Goal: Find specific page/section: Find specific page/section

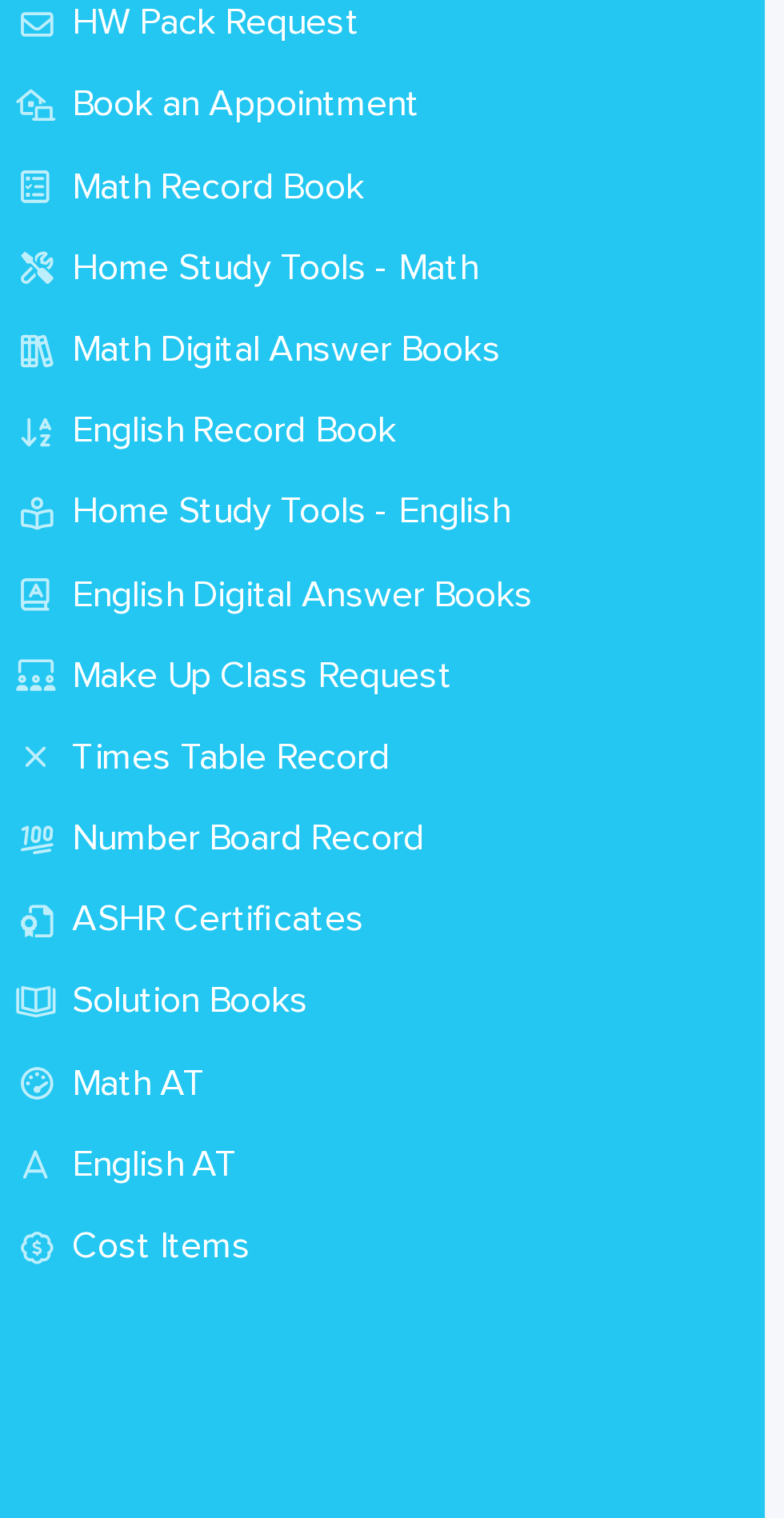
click at [108, 199] on p "Math Record Book" at bounding box center [78, 197] width 120 height 15
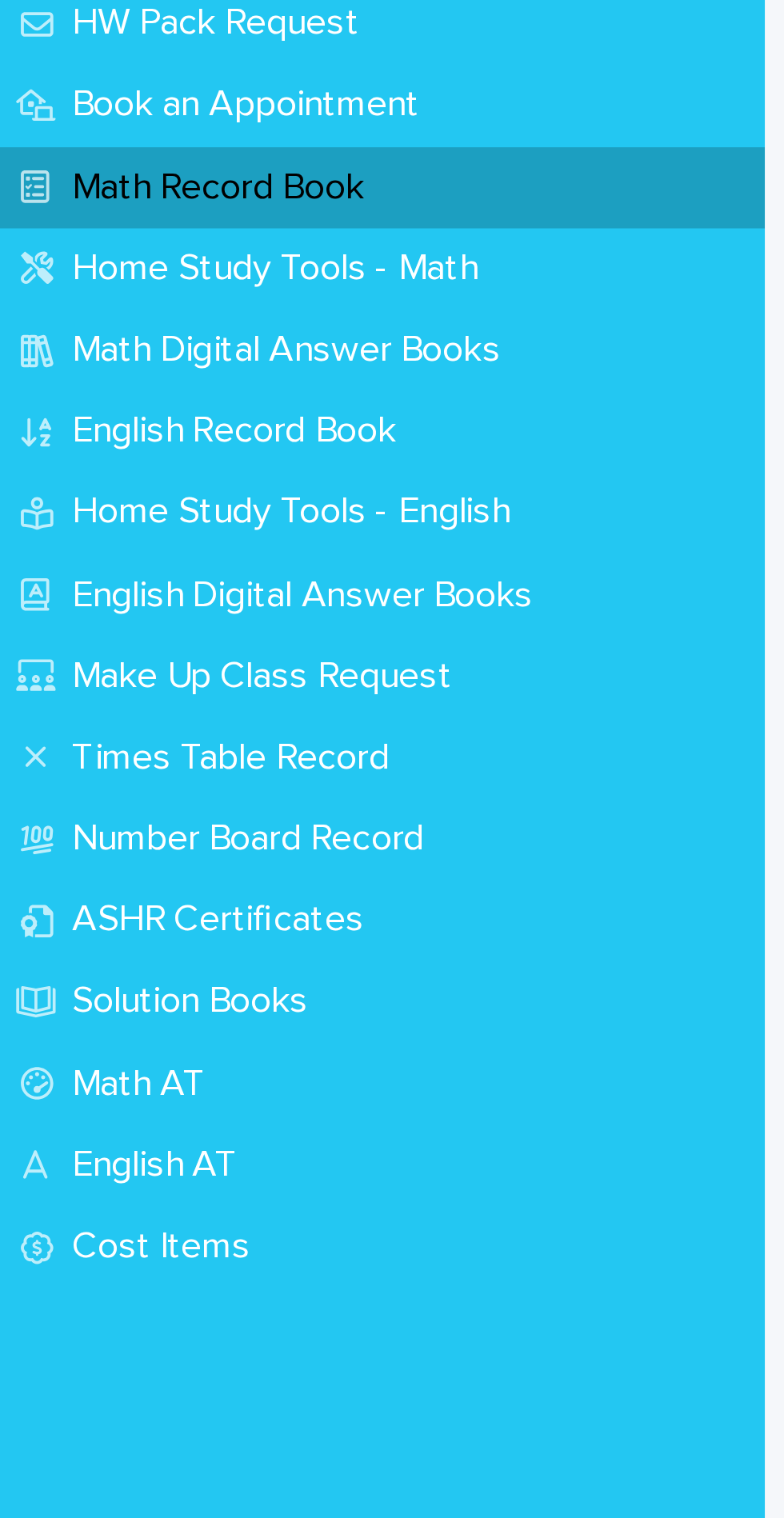
click at [155, 209] on div "Math Record Book" at bounding box center [132, 196] width 264 height 28
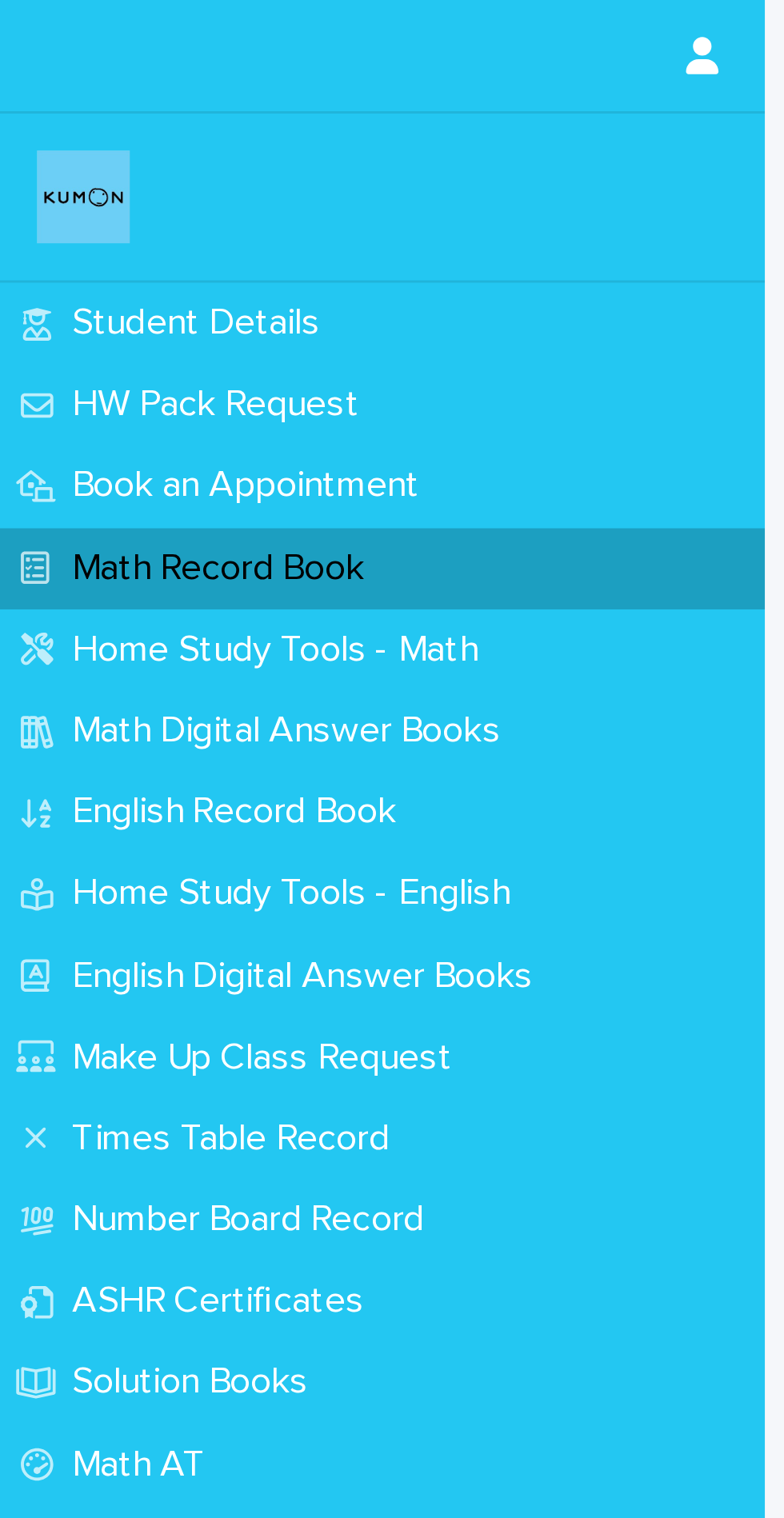
click at [20, 200] on p "Math Record Book" at bounding box center [78, 197] width 120 height 15
click at [166, 209] on div "Math Record Book" at bounding box center [132, 196] width 264 height 28
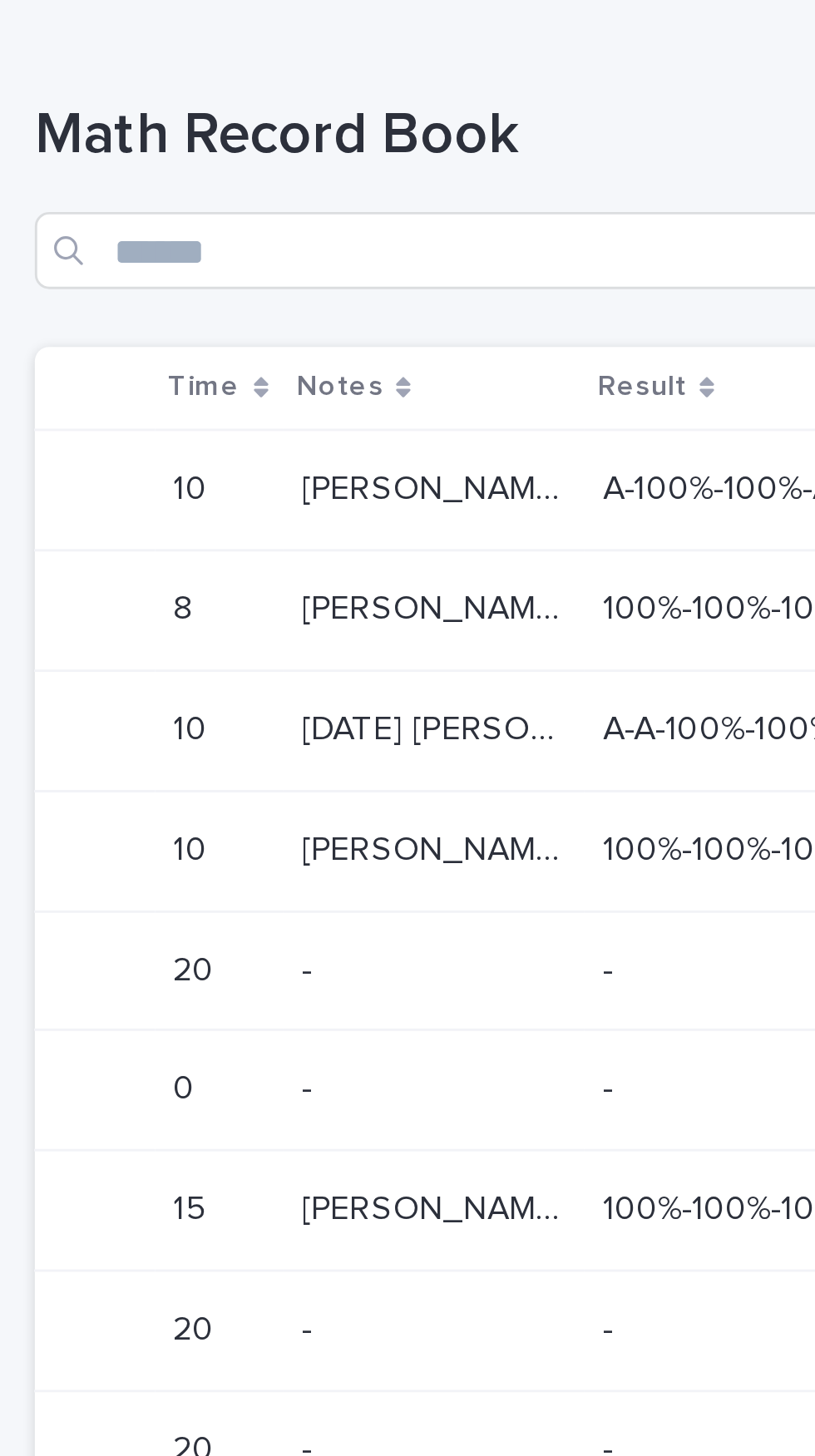
scroll to position [0, 189]
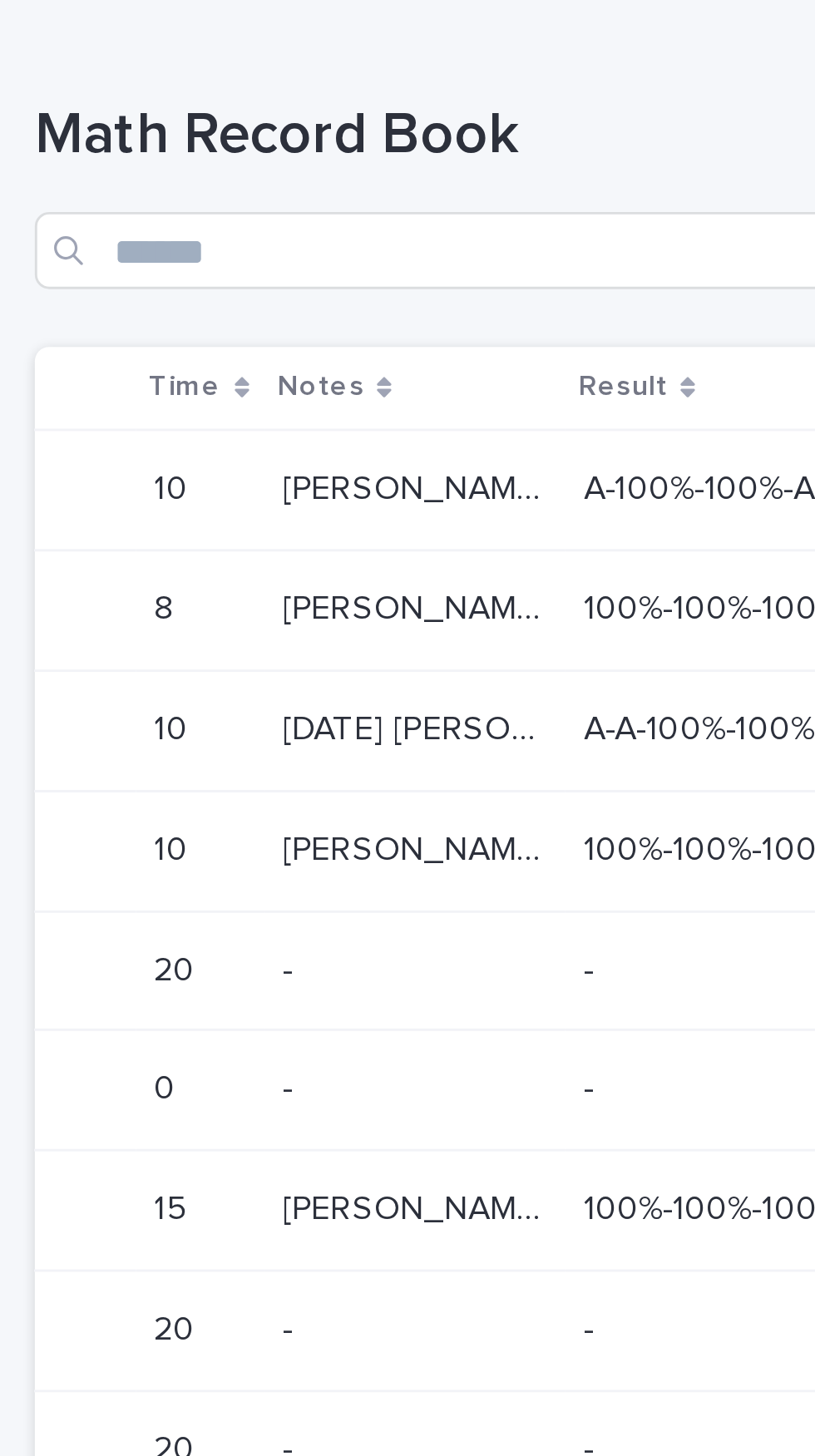
click at [446, 175] on p "[PERSON_NAME] wrote her name only, still struggles with date and time, and her …" at bounding box center [424, 167] width 94 height 18
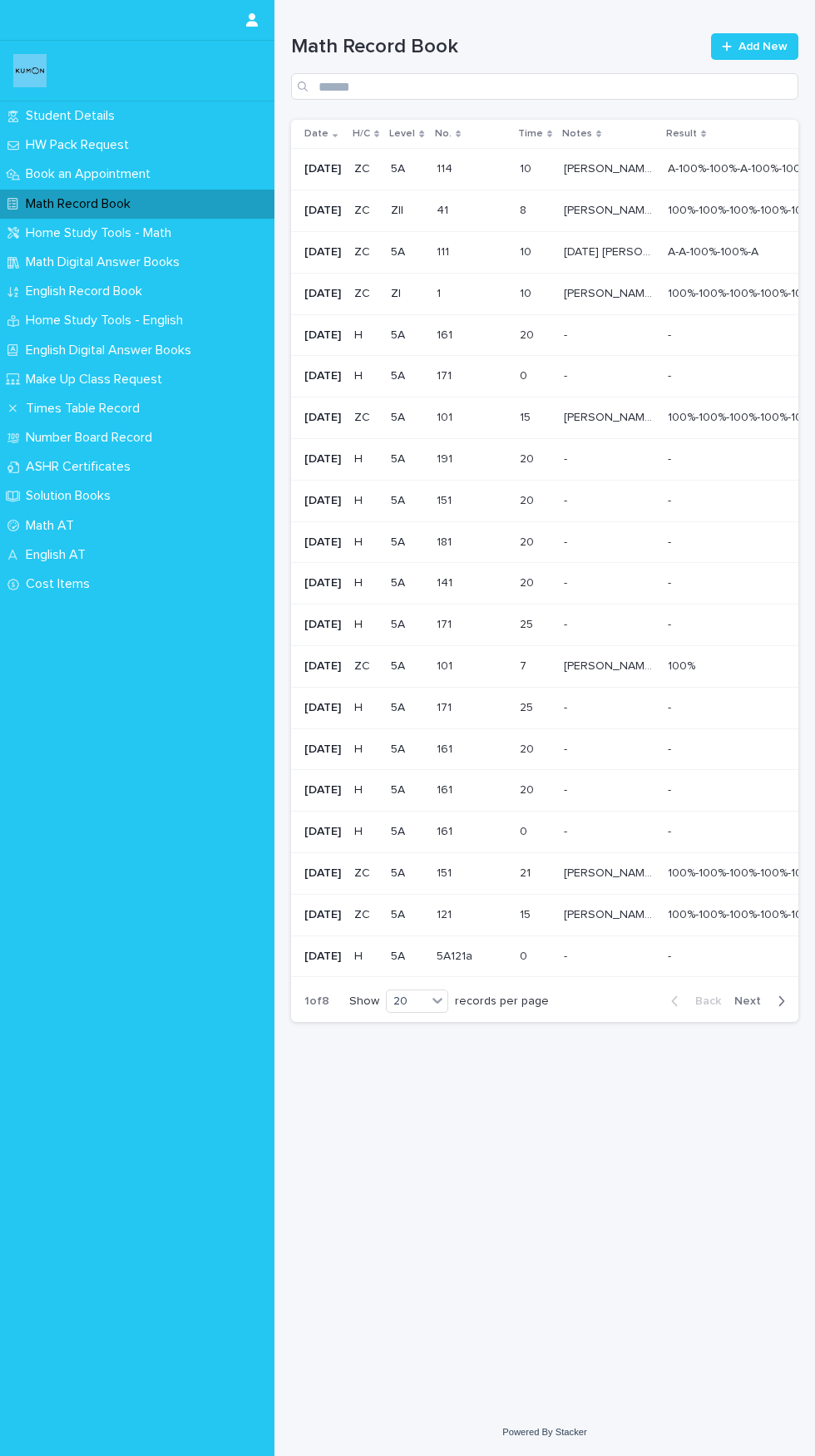
click at [121, 120] on p "Student Details" at bounding box center [73, 116] width 109 height 16
